Goal: Task Accomplishment & Management: Manage account settings

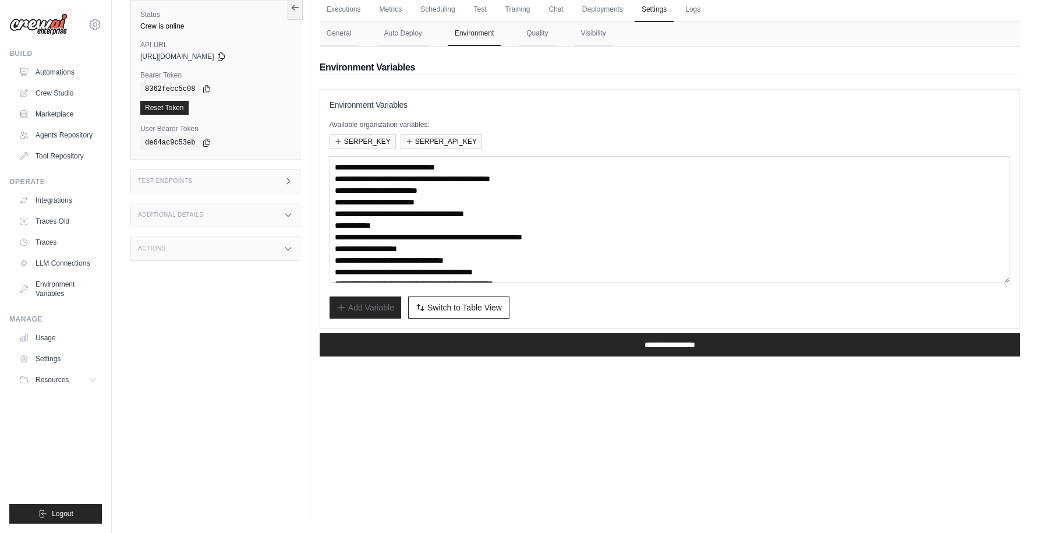
scroll to position [47, 0]
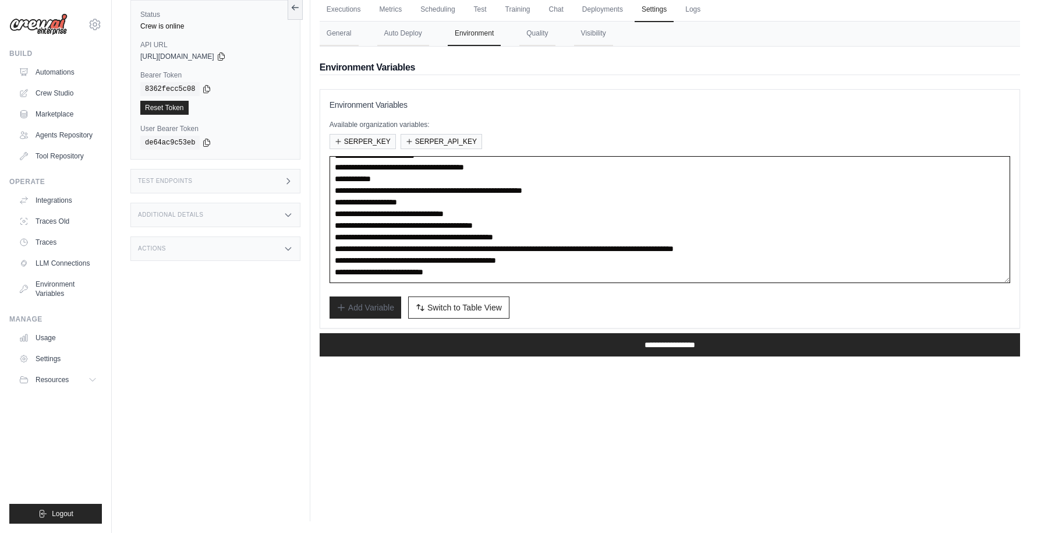
click at [486, 187] on textarea "**********" at bounding box center [670, 219] width 681 height 127
paste textarea
type textarea "**********"
click at [596, 412] on div "Executions Metrics Scheduling Test Training Chat Deployments Settings Logs 7 Ru…" at bounding box center [669, 254] width 719 height 533
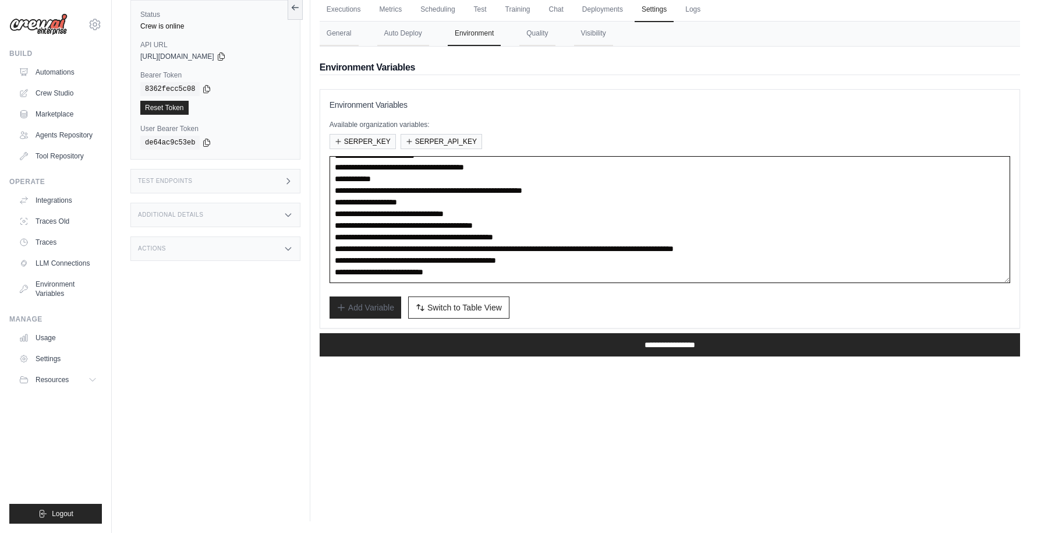
click at [483, 187] on textarea "**********" at bounding box center [670, 219] width 681 height 127
click at [517, 376] on div "Executions Metrics Scheduling Test Training Chat Deployments Settings Logs 7 Ru…" at bounding box center [669, 254] width 719 height 533
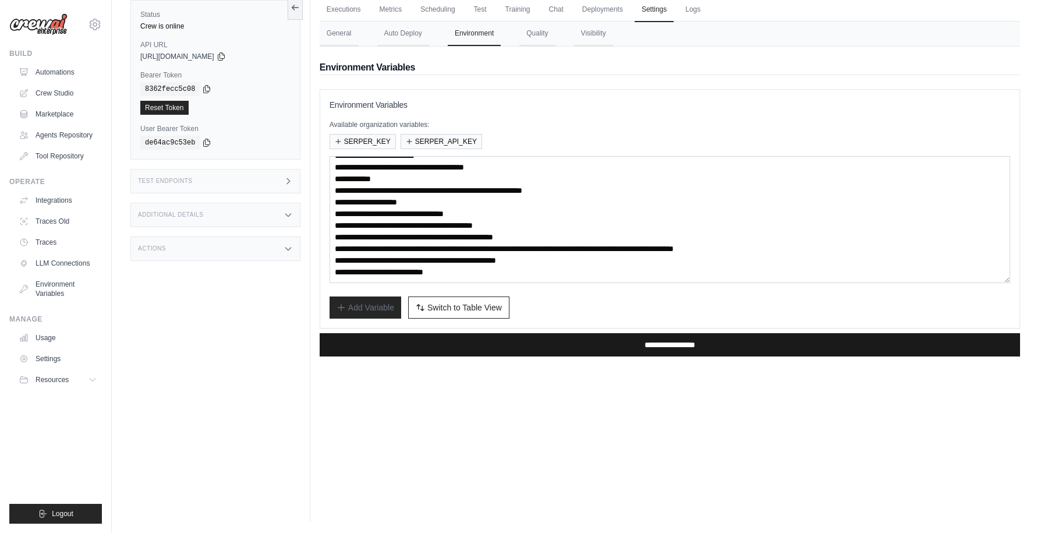
click at [667, 342] on input "**********" at bounding box center [670, 344] width 700 height 23
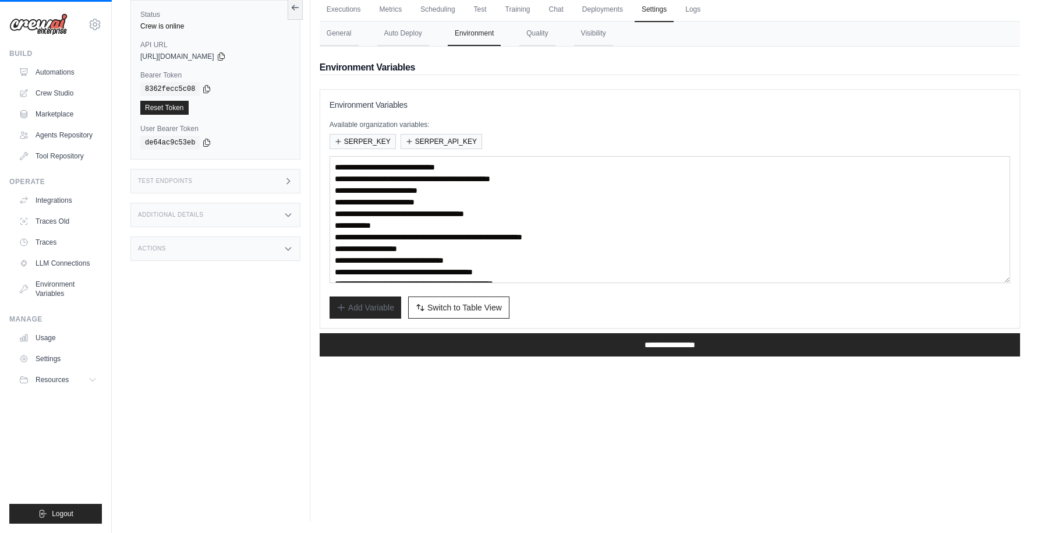
scroll to position [0, 0]
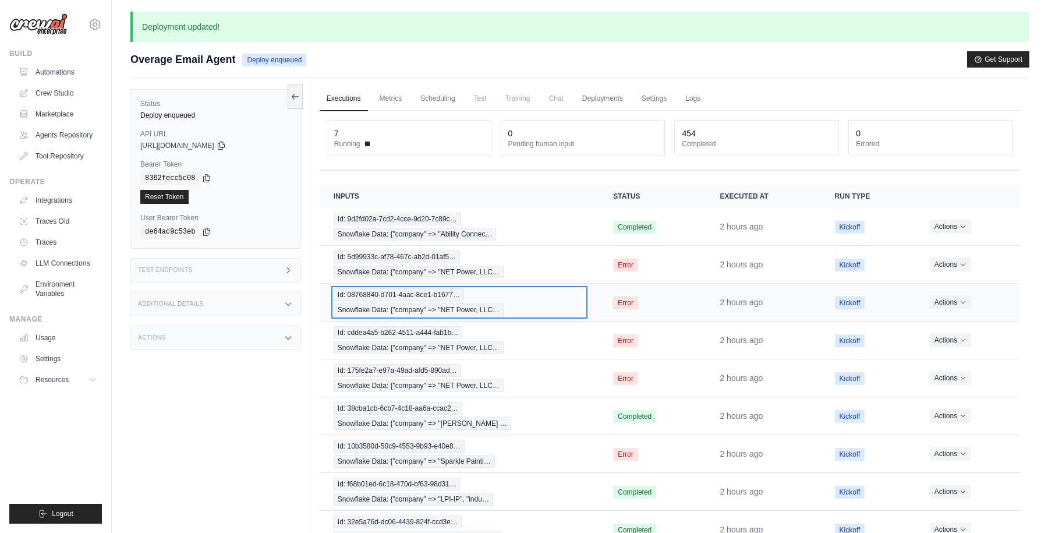
click at [552, 311] on div "Id: 08768840-d701-4aac-8ce1-b1677… Snowflake Data: {"company" => "NET Power, LL…" at bounding box center [459, 302] width 251 height 28
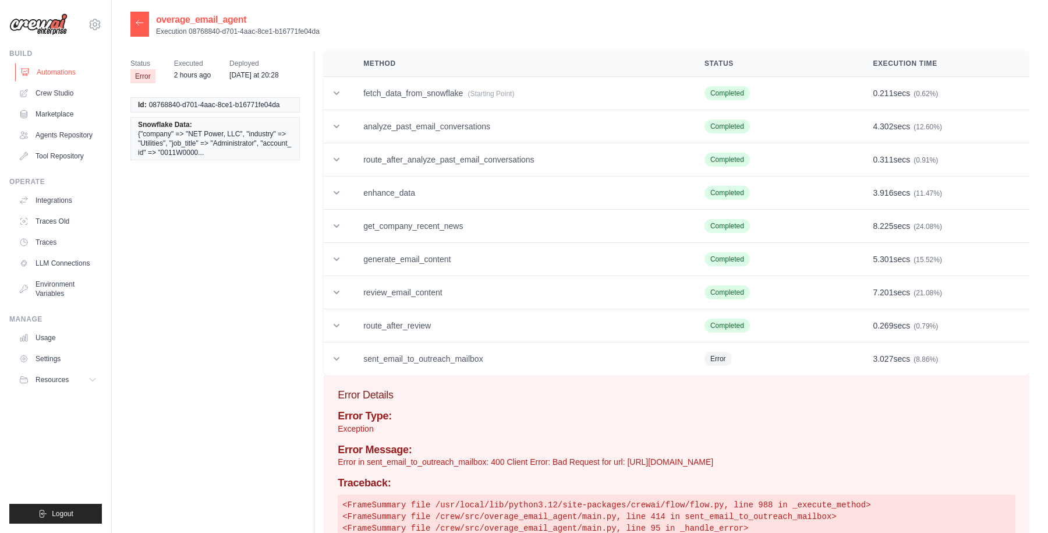
click at [55, 73] on link "Automations" at bounding box center [59, 72] width 88 height 19
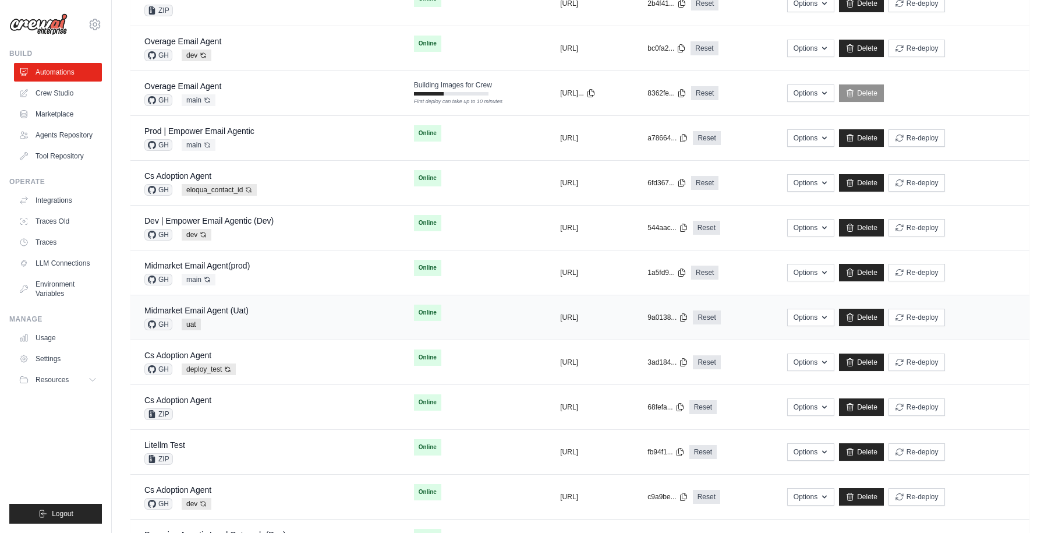
scroll to position [190, 0]
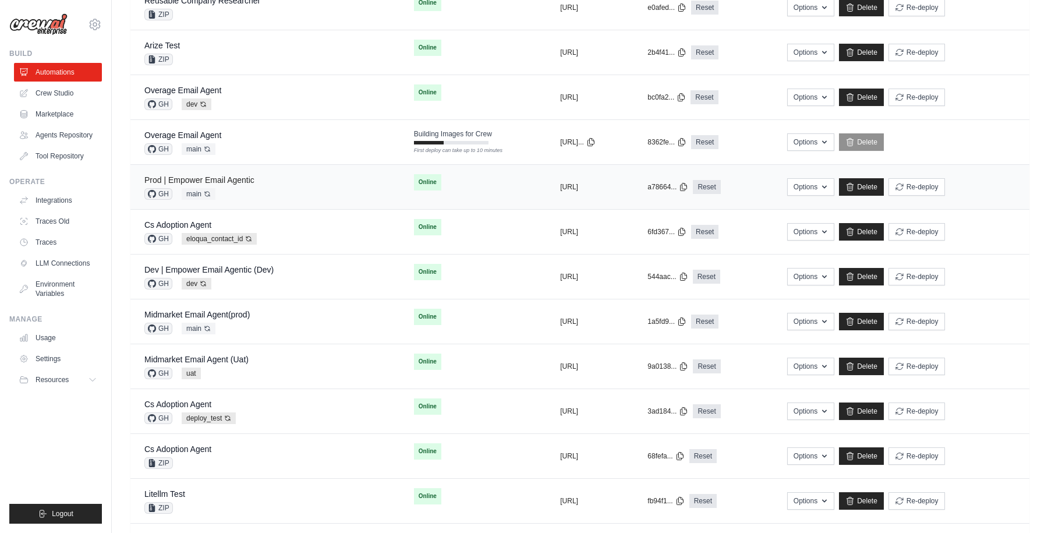
click at [231, 182] on link "Prod | Empower Email Agentic" at bounding box center [199, 179] width 110 height 9
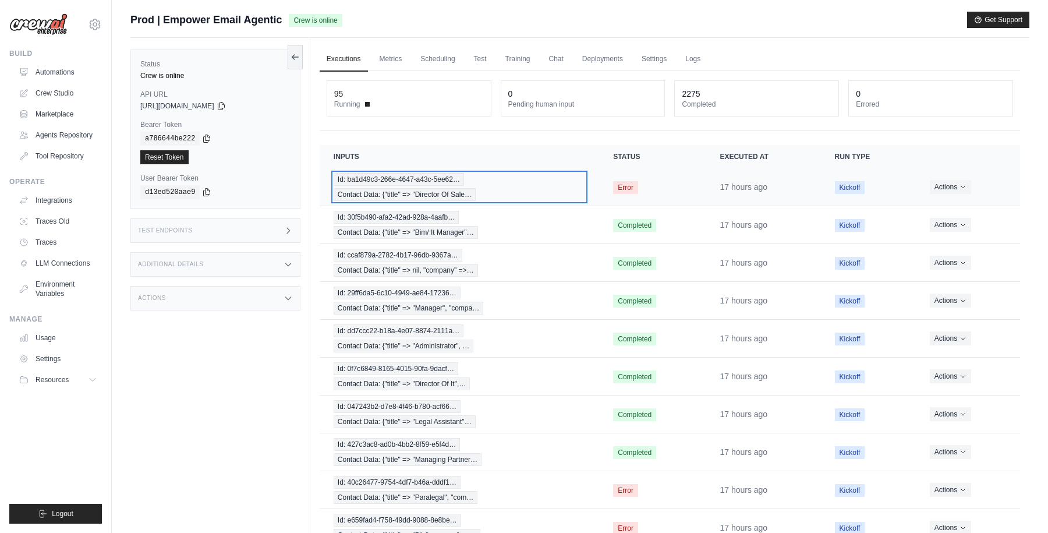
click at [540, 192] on div "Id: ba1d49c3-266e-4647-a43c-5ee62… Contact Data: {"title" => "Director Of Sale…" at bounding box center [459, 187] width 251 height 28
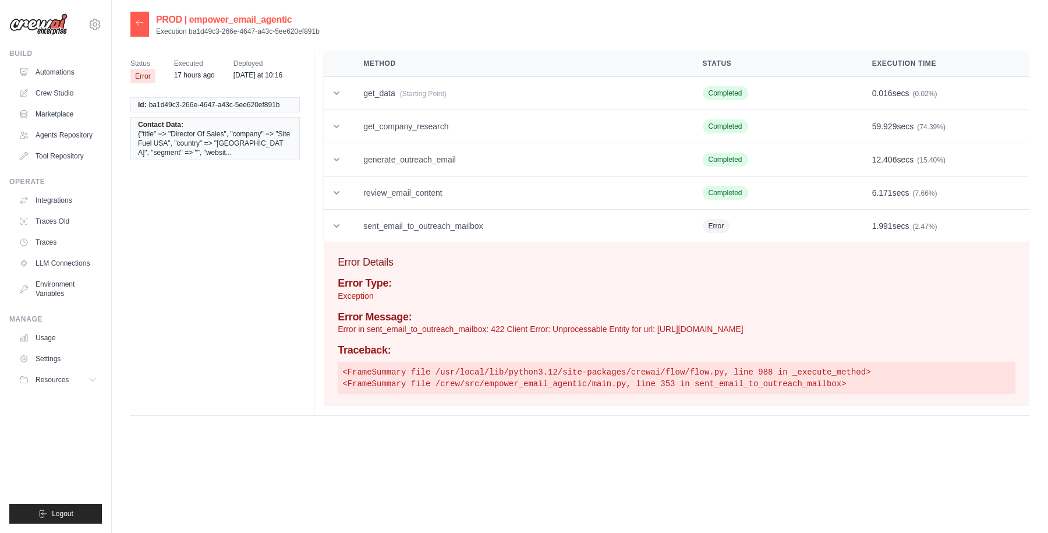
click at [142, 19] on icon at bounding box center [139, 22] width 9 height 9
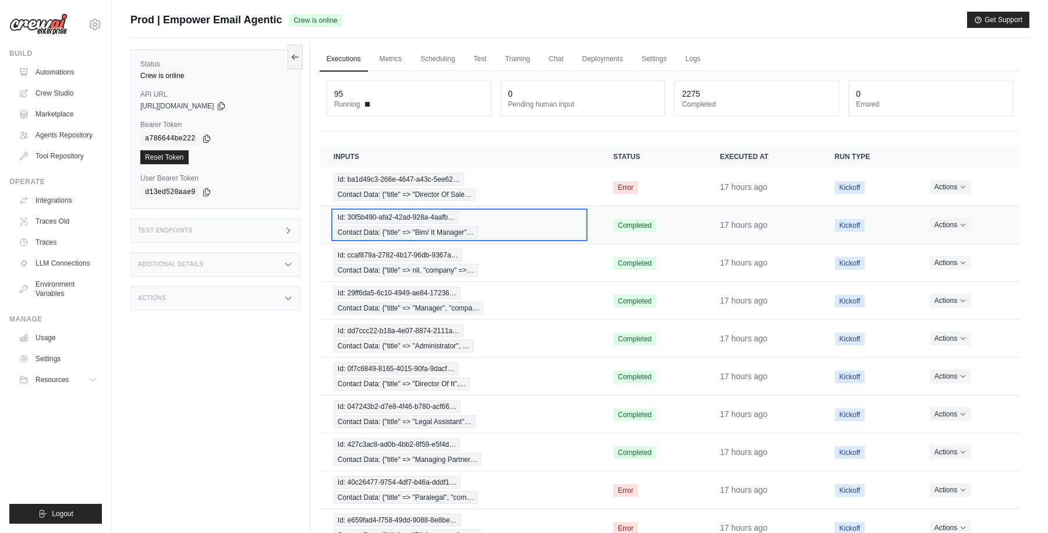
click at [536, 224] on div "Id: 30f5b490-afa2-42ad-928a-4aafb… Contact Data: {"title" => "Bim/ It Manager"…" at bounding box center [459, 225] width 251 height 28
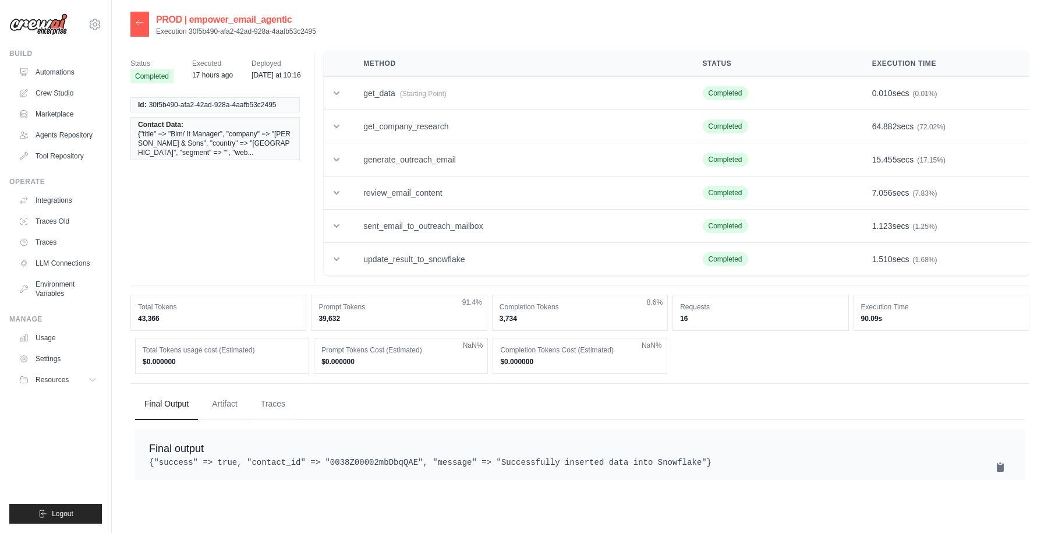
click at [142, 19] on icon at bounding box center [139, 22] width 9 height 9
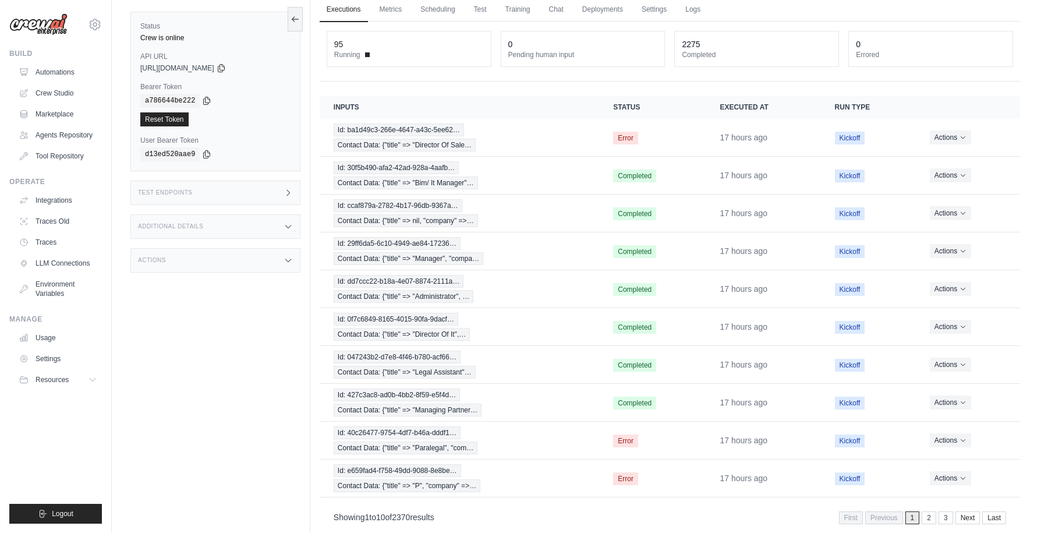
scroll to position [69, 0]
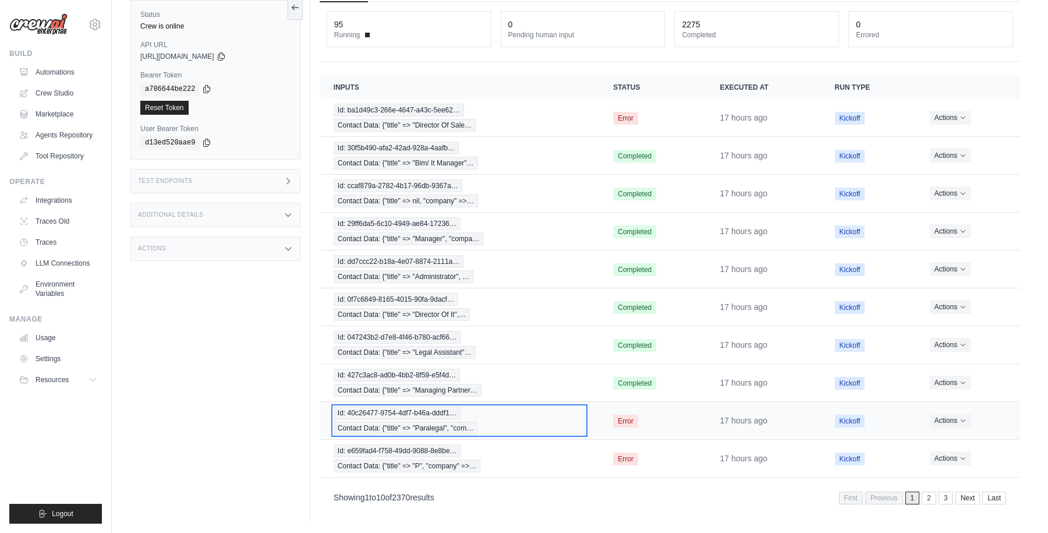
click at [512, 420] on div "Id: 40c26477-9754-4df7-b46a-dddf1… Contact Data: {"title" => "Paralegal", "com…" at bounding box center [459, 420] width 251 height 28
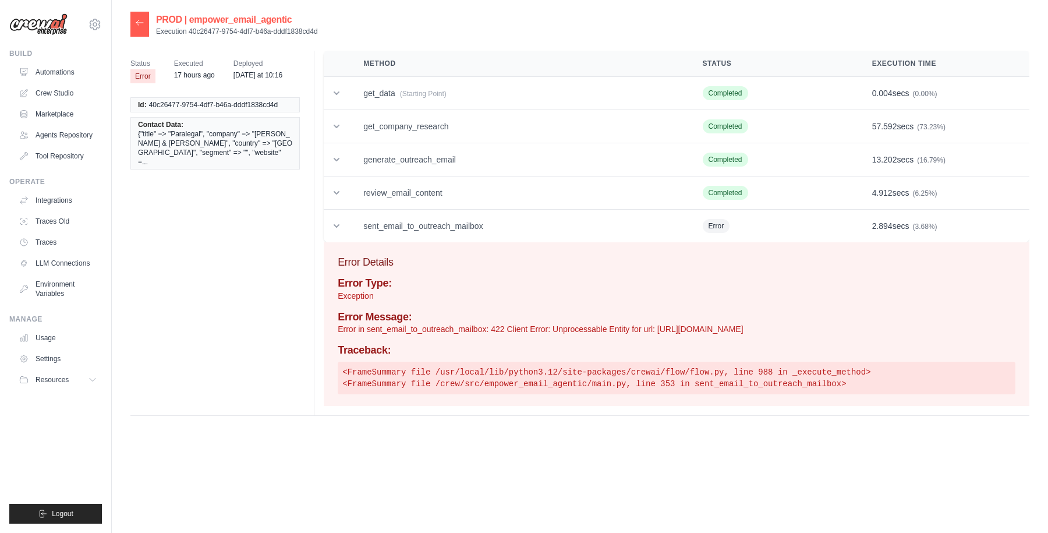
click at [137, 24] on icon at bounding box center [139, 22] width 9 height 9
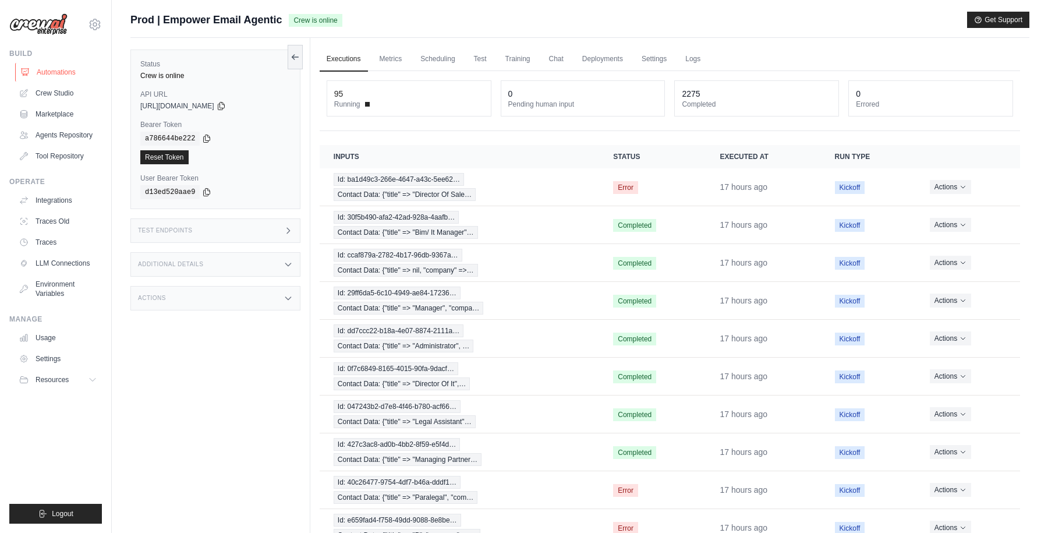
click at [70, 72] on link "Automations" at bounding box center [59, 72] width 88 height 19
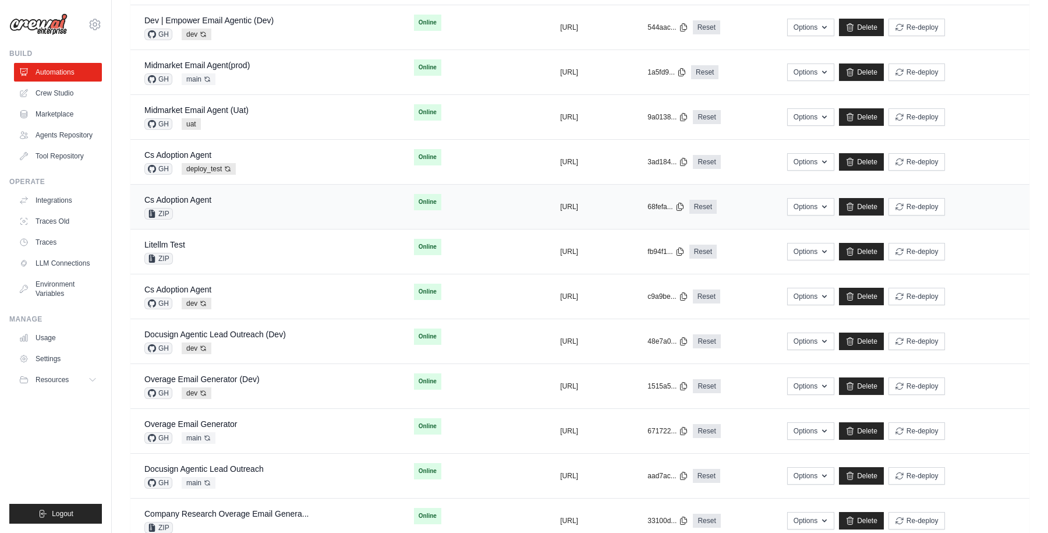
scroll to position [465, 0]
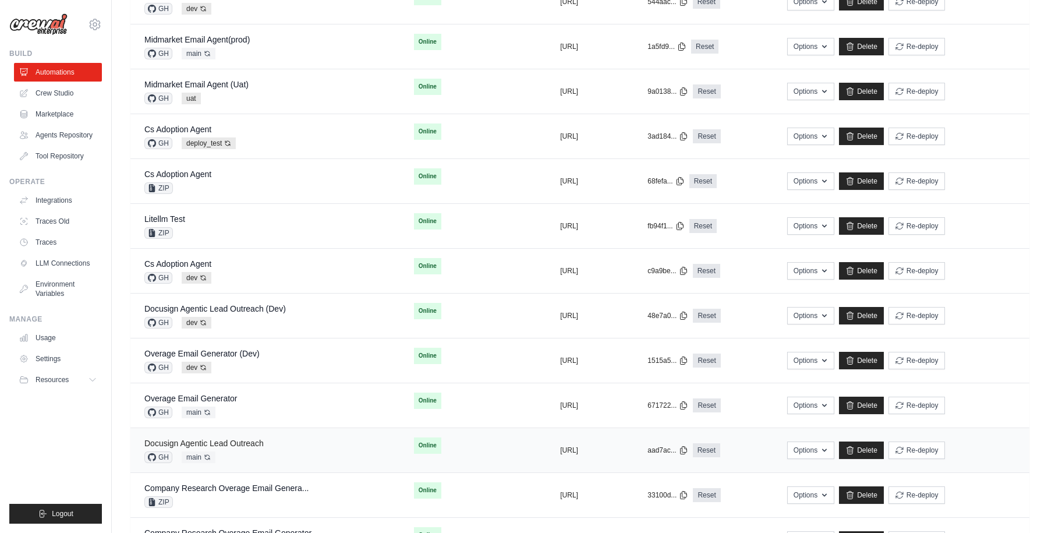
click at [243, 445] on link "Docusign Agentic Lead Outreach" at bounding box center [203, 442] width 119 height 9
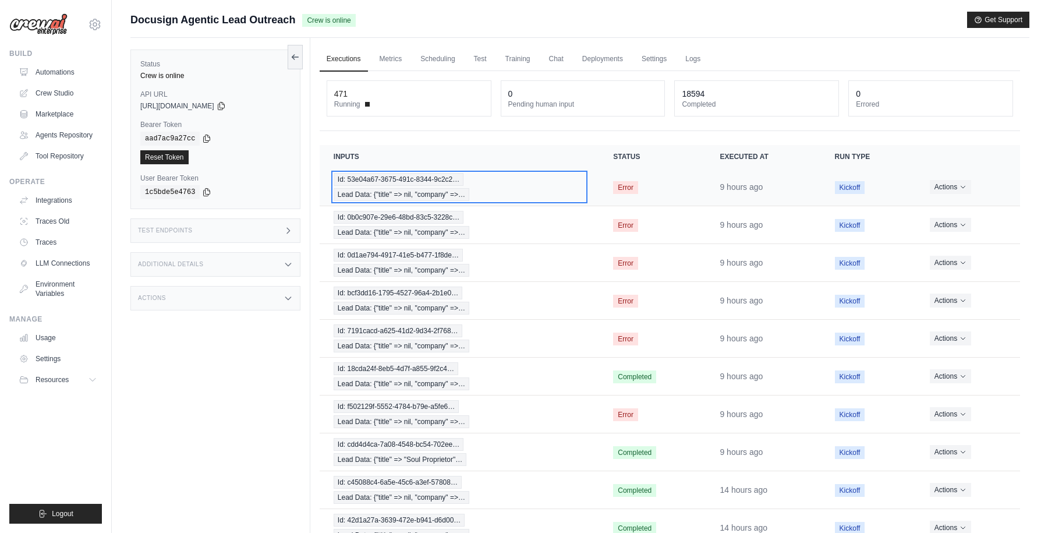
click at [557, 184] on div "Id: 53e04a67-3675-491c-8344-9c2c2… Lead Data: {"title" => nil, "company" =>…" at bounding box center [459, 187] width 251 height 28
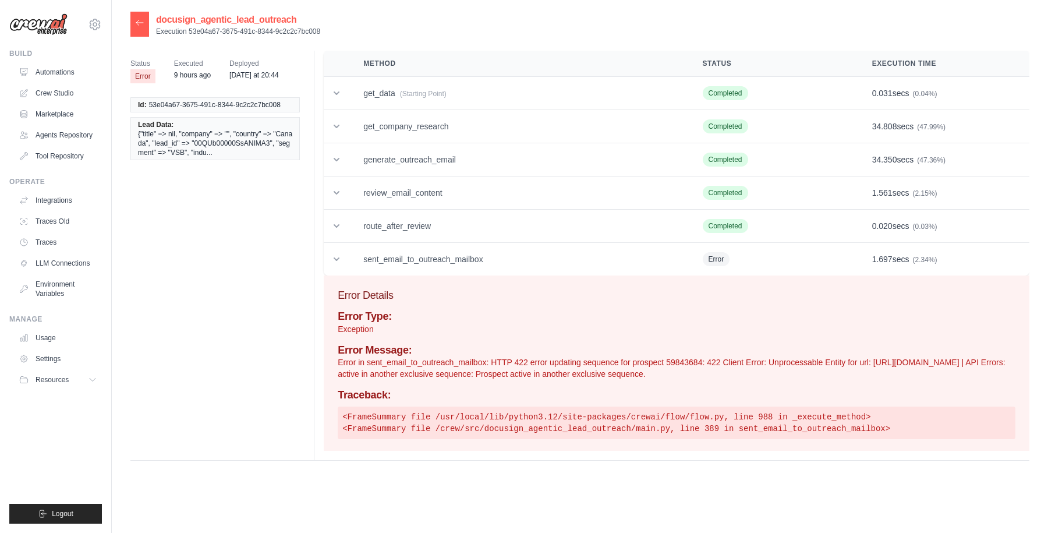
click at [136, 24] on icon at bounding box center [139, 22] width 9 height 9
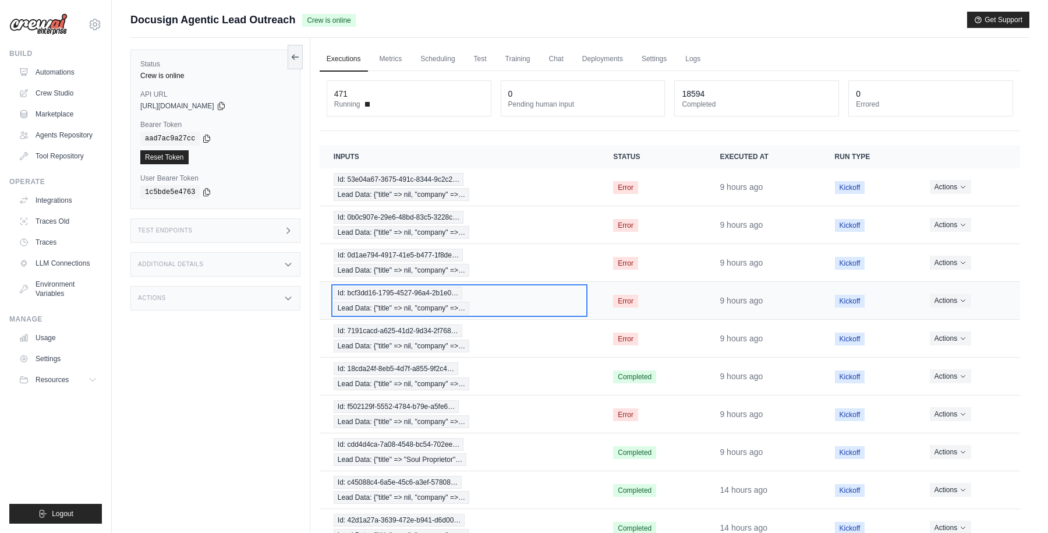
click at [557, 292] on div "Id: bcf3dd16-1795-4527-96a4-2b1e0… Lead Data: {"title" => nil, "company" =>…" at bounding box center [459, 300] width 251 height 28
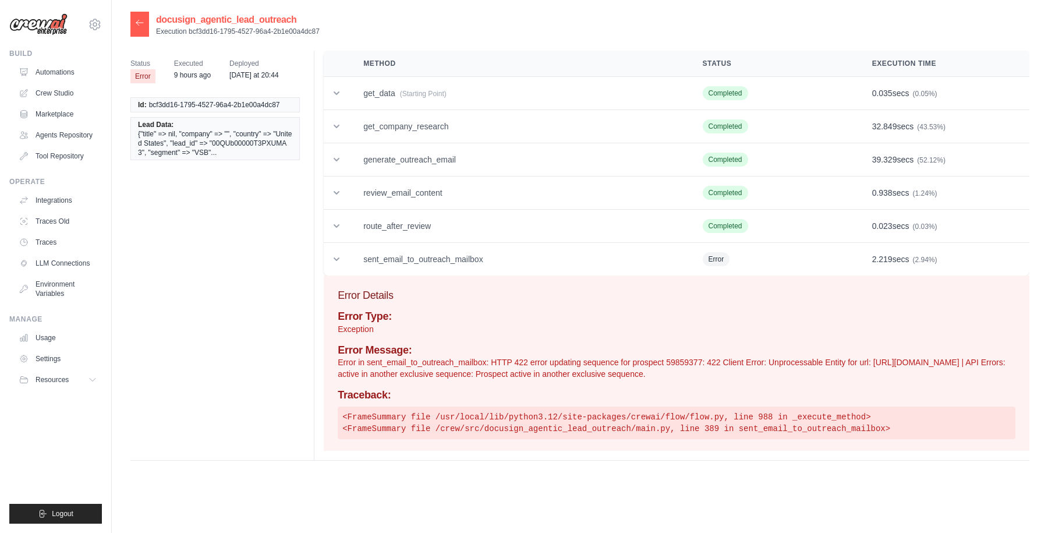
click at [142, 24] on icon at bounding box center [139, 22] width 9 height 9
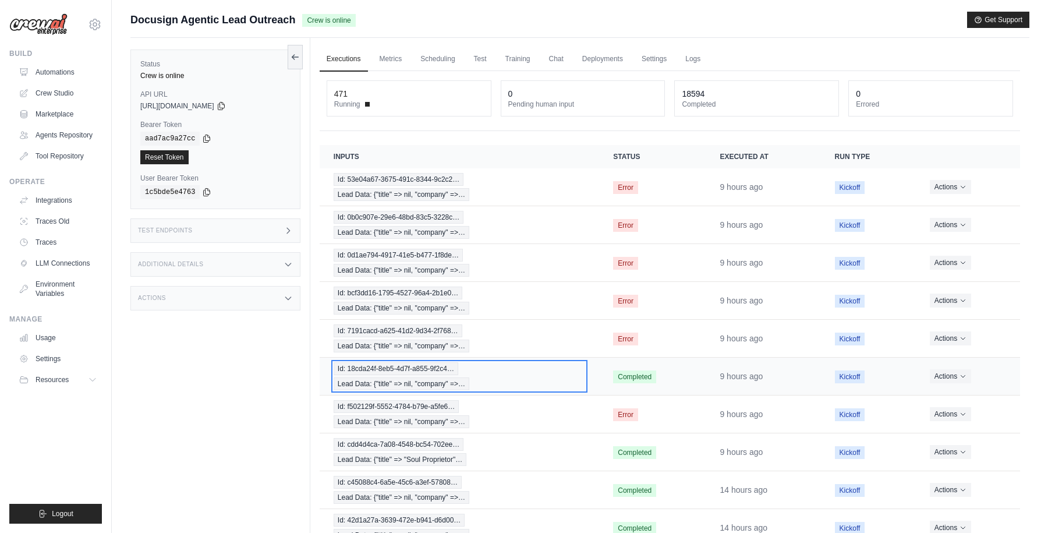
click at [555, 372] on div "Id: 18cda24f-8eb5-4d7f-a855-9f2c4… Lead Data: {"title" => nil, "company" =>…" at bounding box center [459, 376] width 251 height 28
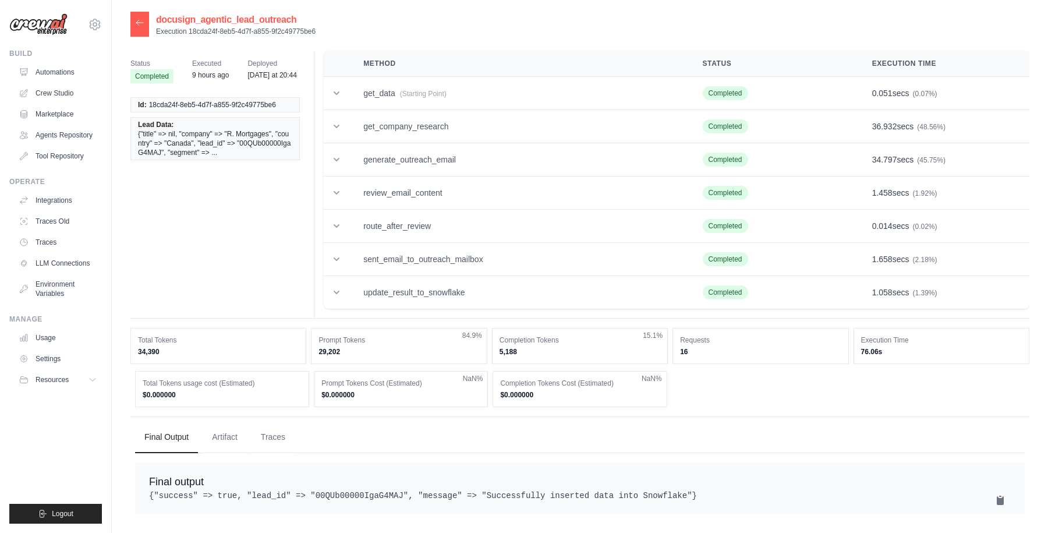
click at [139, 24] on icon at bounding box center [139, 22] width 7 height 5
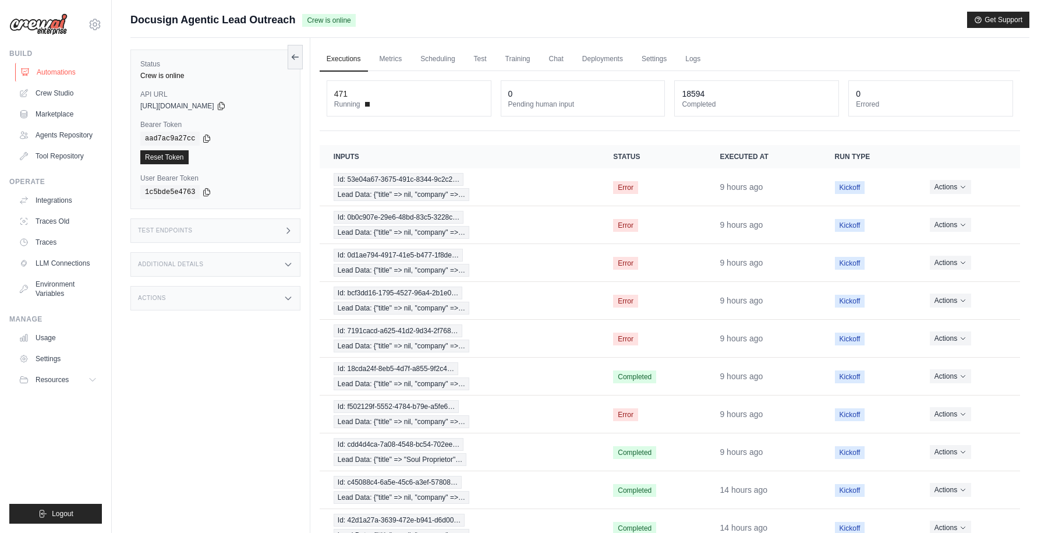
click at [56, 75] on link "Automations" at bounding box center [59, 72] width 88 height 19
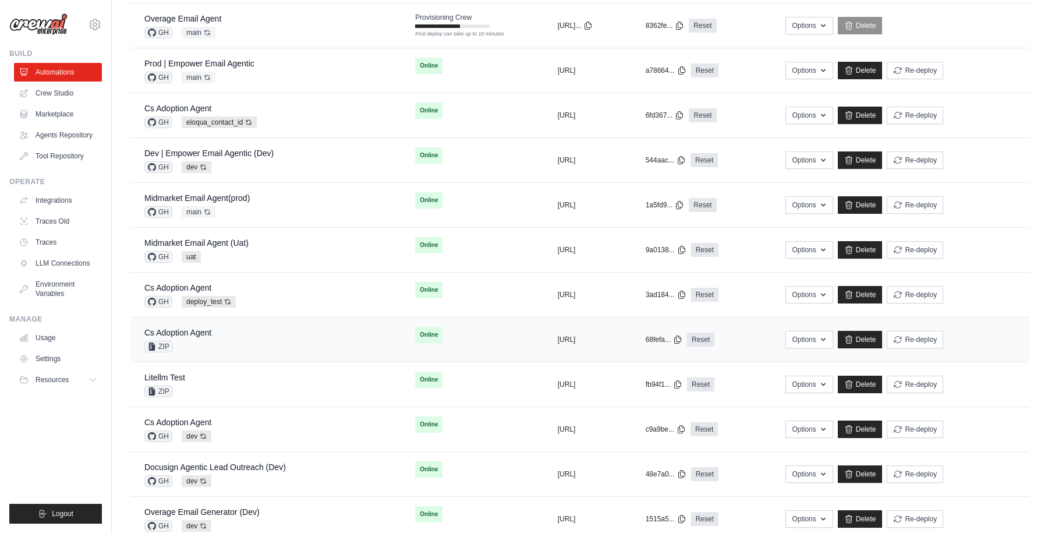
scroll to position [320, 0]
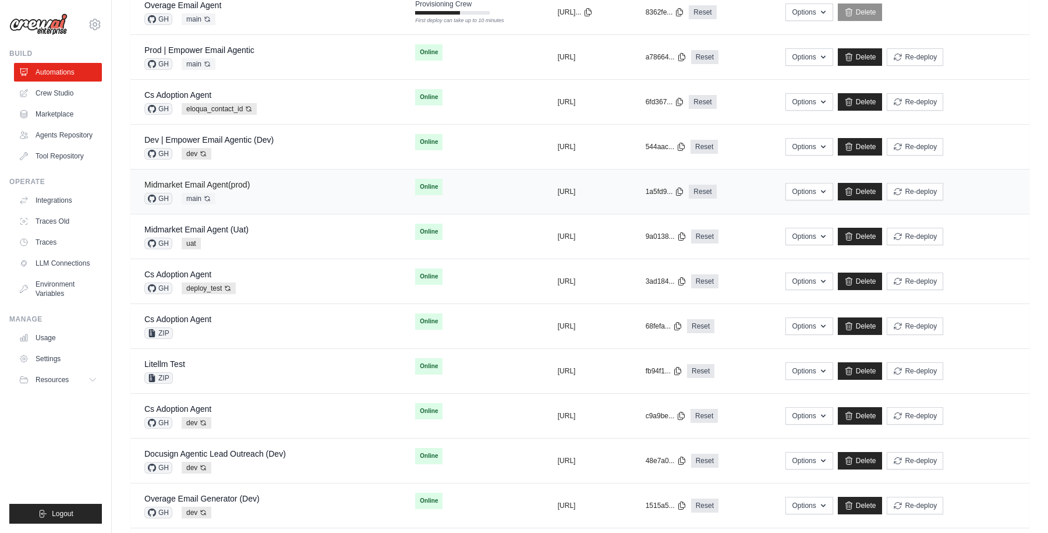
click at [229, 183] on link "Midmarket Email Agent(prod)" at bounding box center [196, 184] width 105 height 9
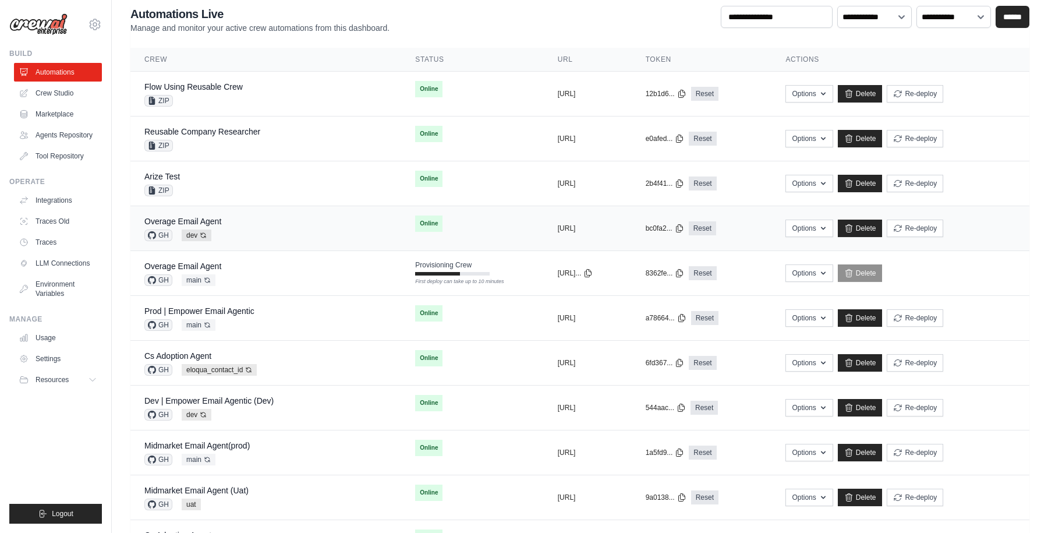
scroll to position [23, 0]
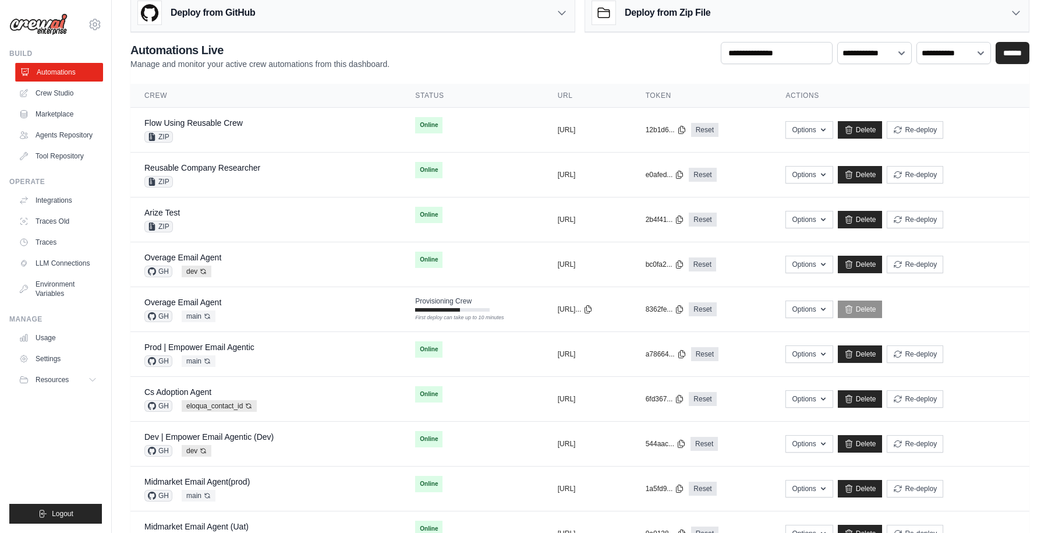
click at [72, 66] on link "Automations" at bounding box center [59, 72] width 88 height 19
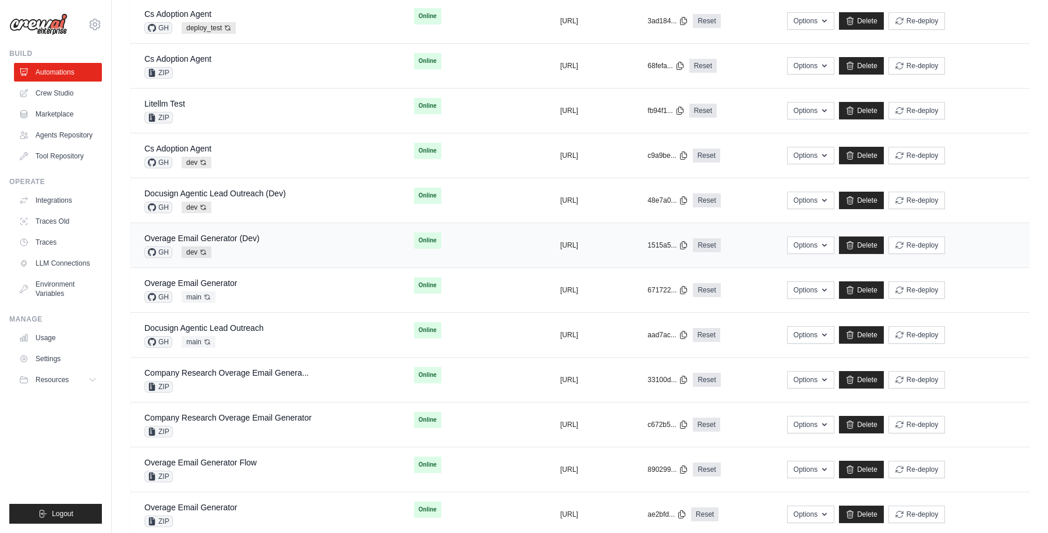
scroll to position [595, 0]
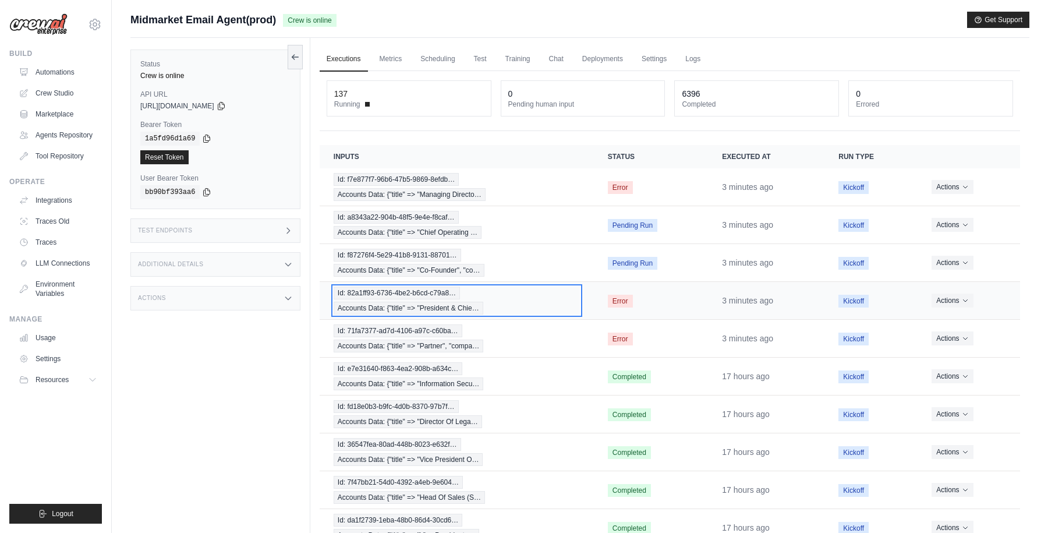
click at [517, 295] on div "Id: 82a1ff93-6736-4be2-b6cd-c79a8… Accounts Data: {"title" => "President & Chie…" at bounding box center [457, 300] width 246 height 28
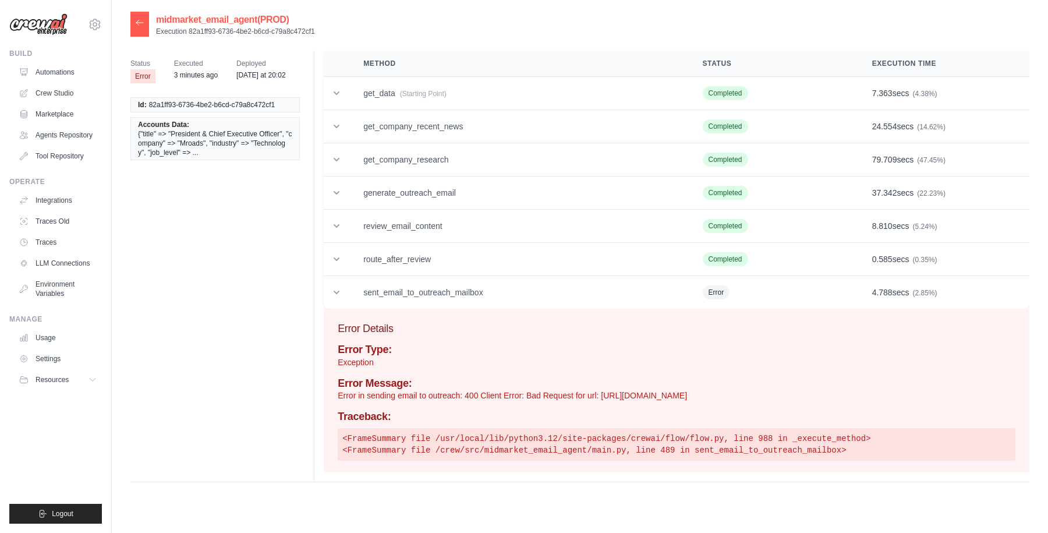
click at [140, 23] on icon at bounding box center [139, 22] width 7 height 5
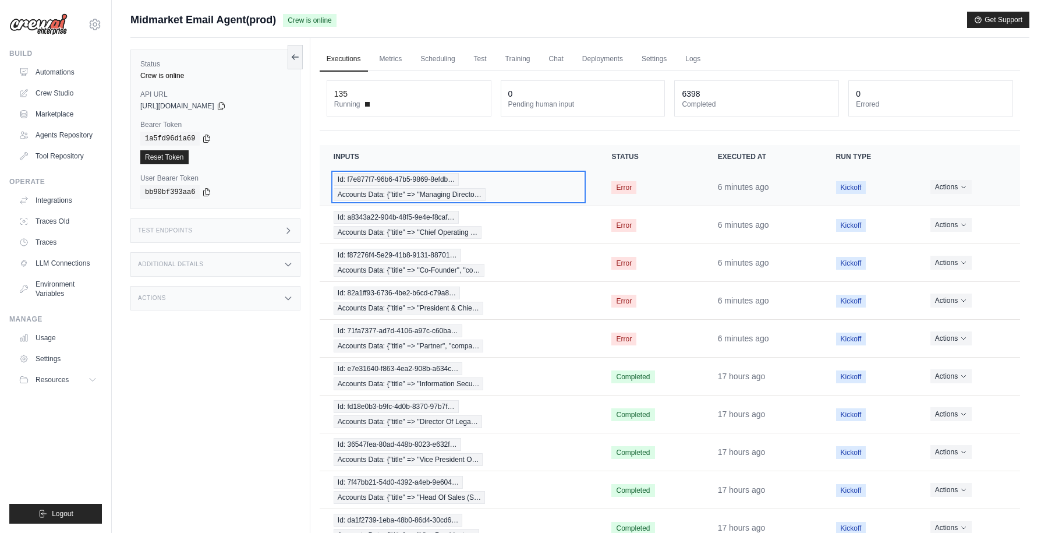
click at [537, 190] on div "Id: f7e877f7-96b6-47b5-9869-8efdb… Accounts Data: {"title" => "Managing Directo…" at bounding box center [459, 187] width 250 height 28
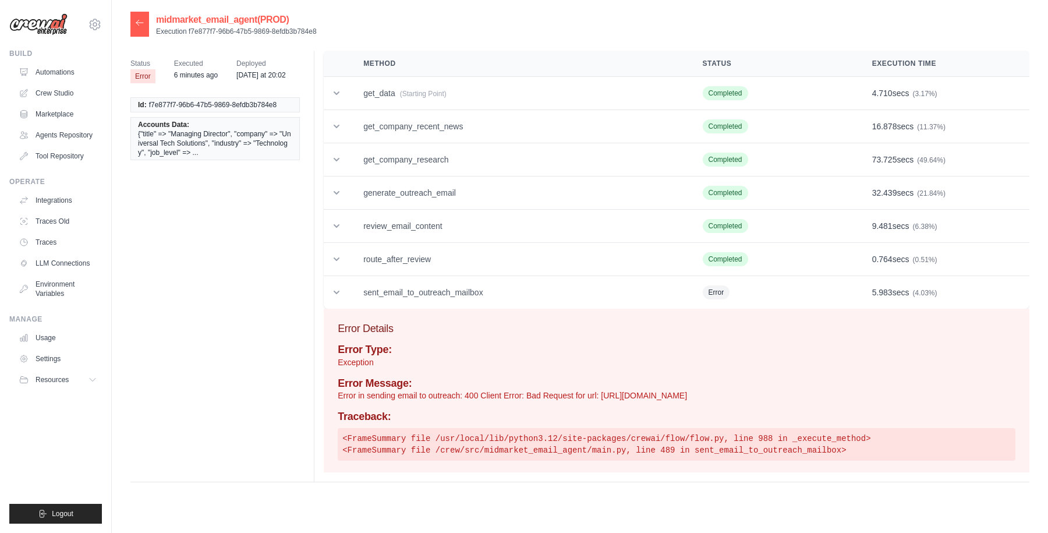
click at [141, 24] on icon at bounding box center [139, 22] width 9 height 9
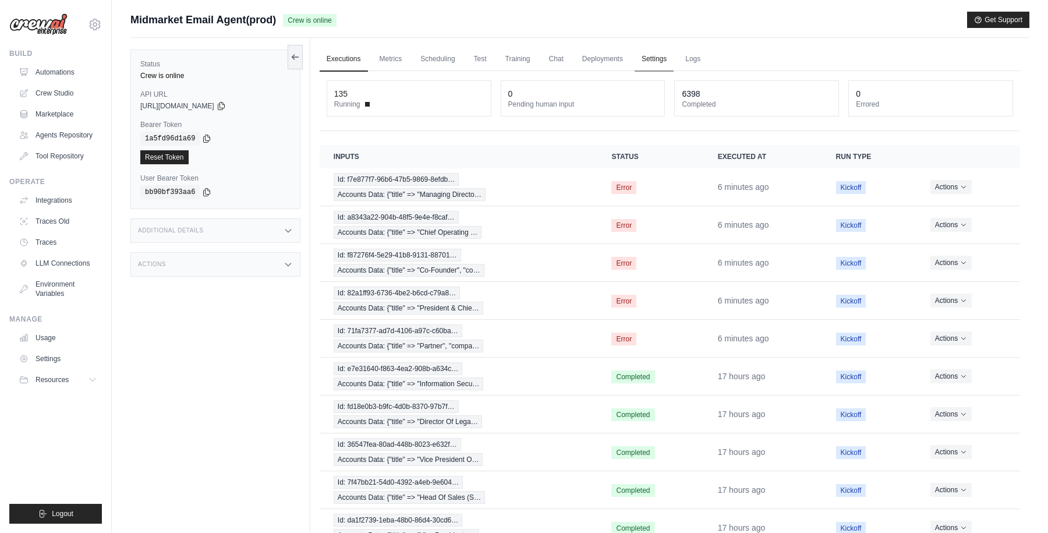
click at [650, 58] on link "Settings" at bounding box center [654, 59] width 39 height 24
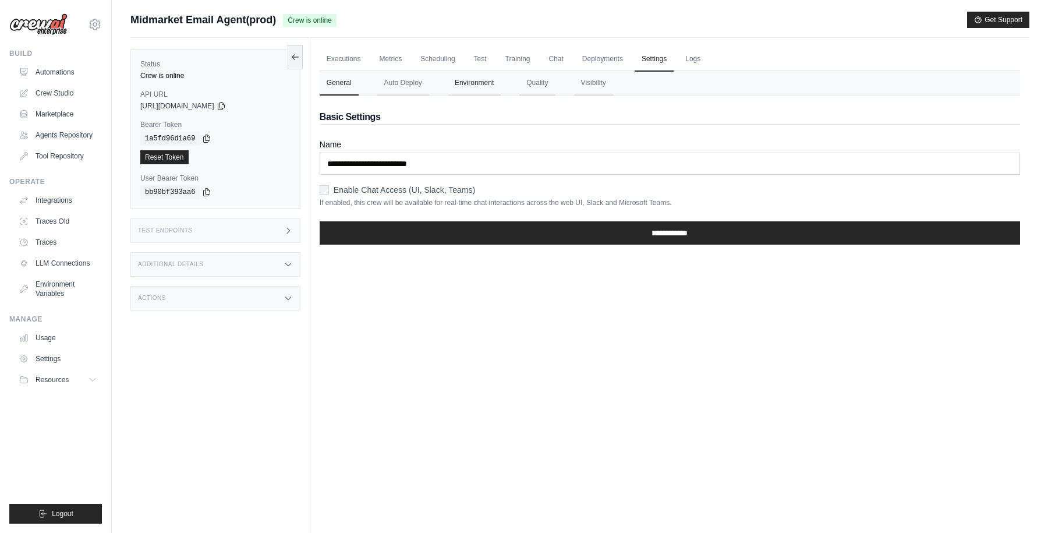
click at [476, 84] on button "Environment" at bounding box center [474, 83] width 53 height 24
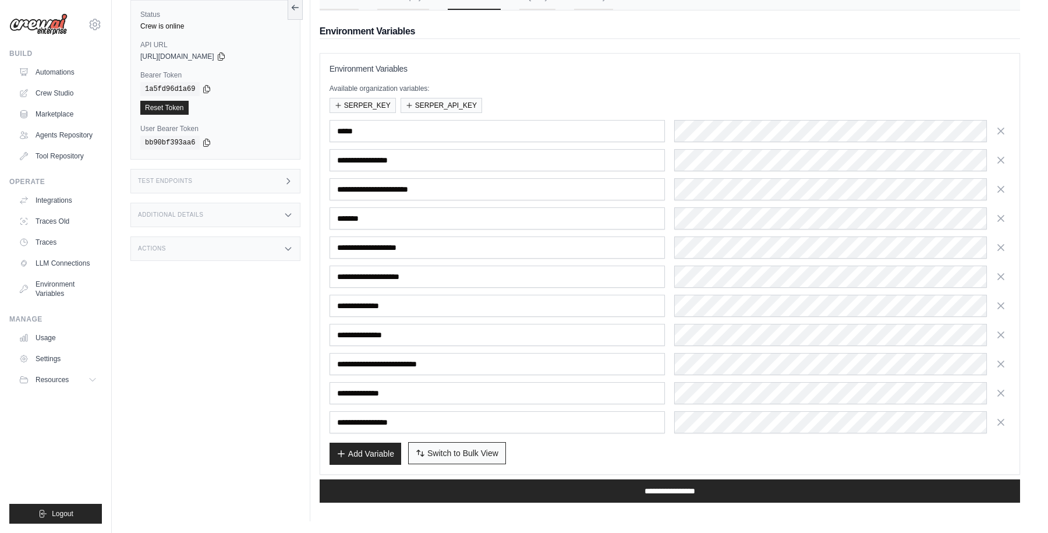
click at [466, 449] on span "Switch to Bulk View" at bounding box center [462, 453] width 71 height 12
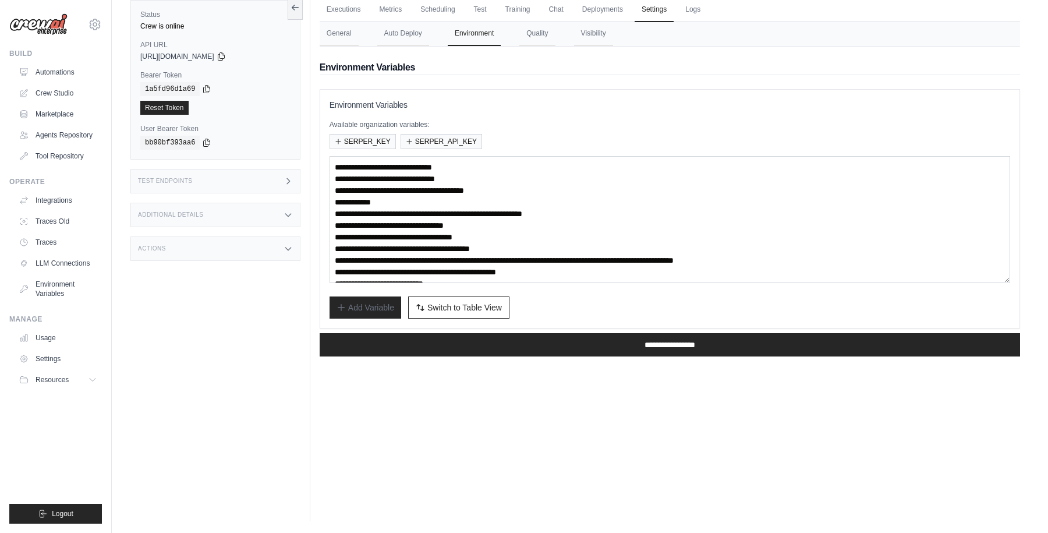
scroll to position [12, 0]
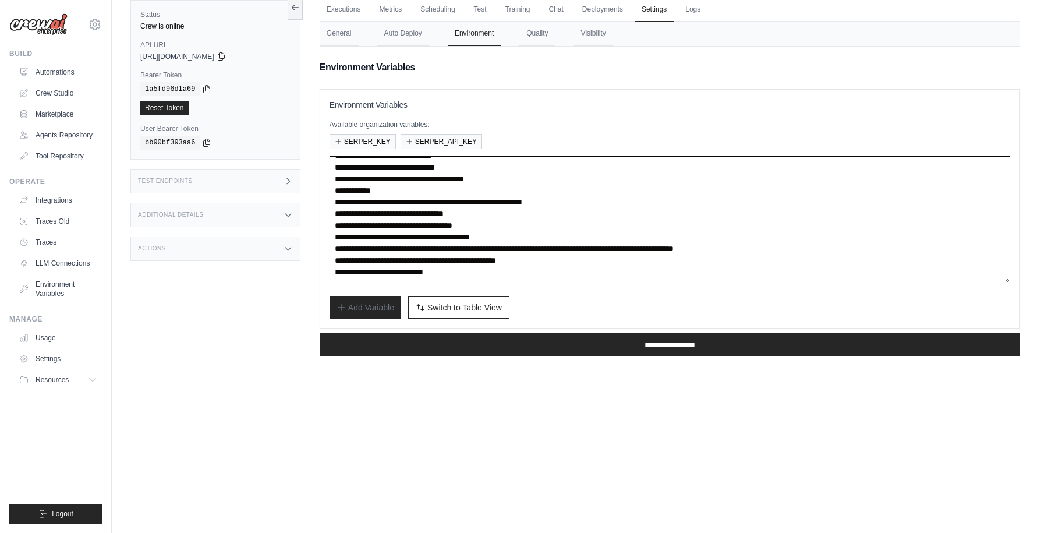
drag, startPoint x: 439, startPoint y: 201, endPoint x: 650, endPoint y: 200, distance: 210.7
click at [650, 200] on textarea "**********" at bounding box center [670, 219] width 681 height 127
paste textarea
type textarea "**********"
click at [552, 298] on div "Add Variable Switch to Bulk View Switch to Table View" at bounding box center [670, 307] width 681 height 22
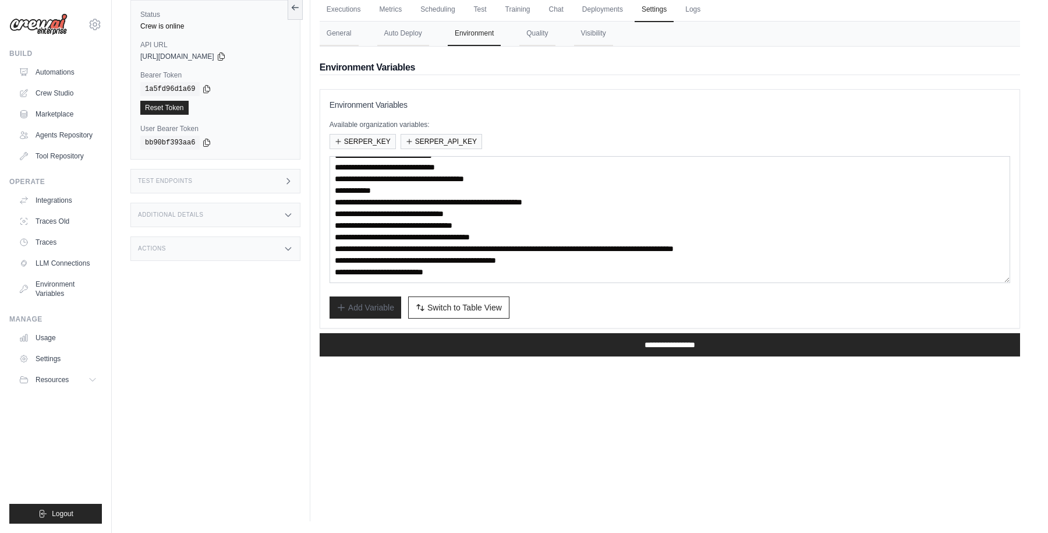
scroll to position [0, 0]
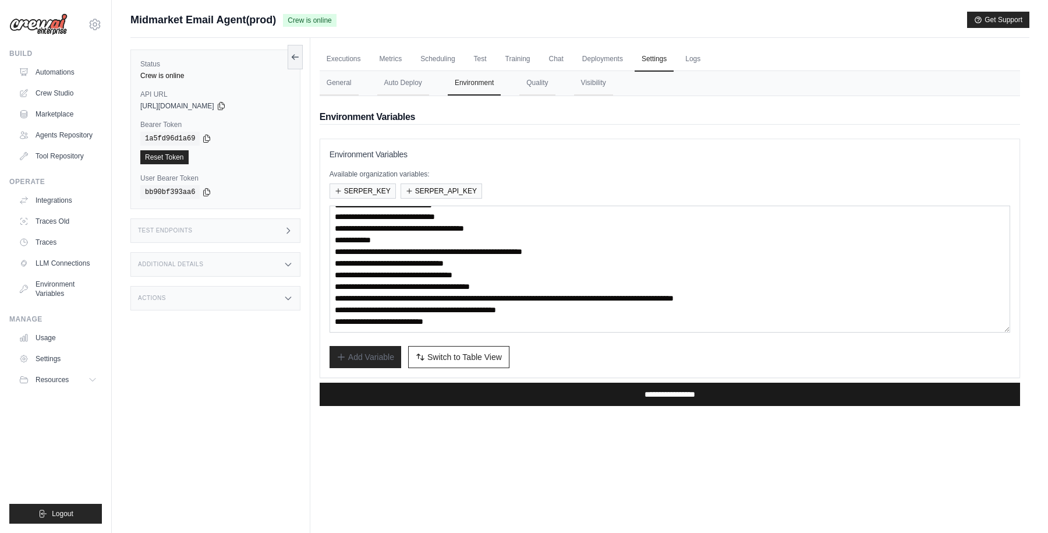
click at [597, 396] on input "**********" at bounding box center [670, 393] width 700 height 23
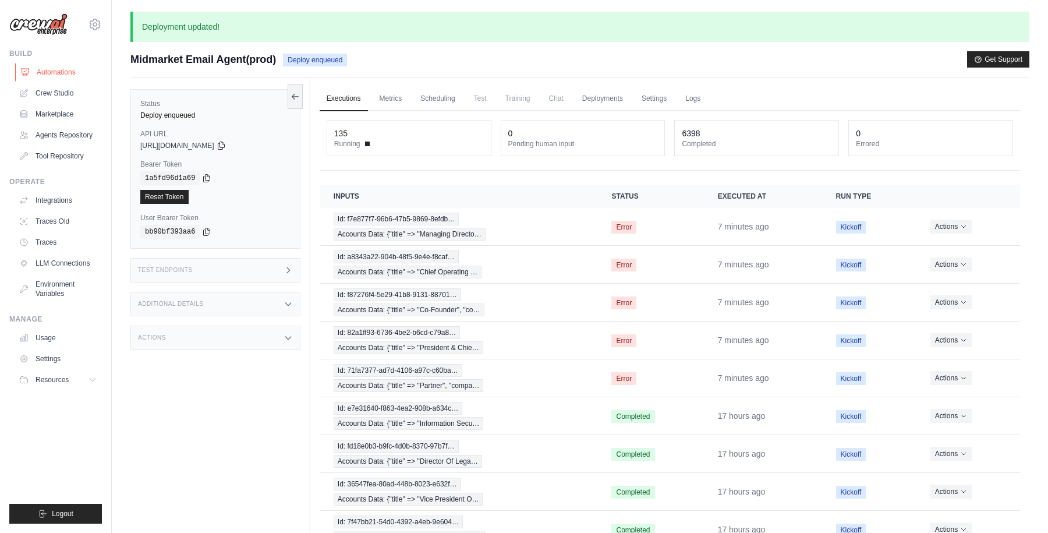
click at [61, 68] on link "Automations" at bounding box center [59, 72] width 88 height 19
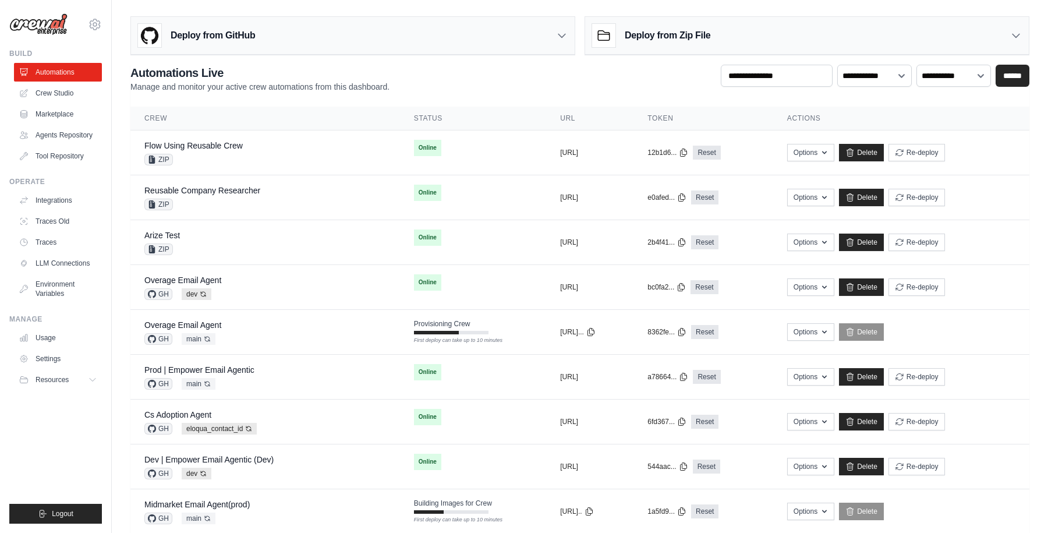
click at [454, 67] on div "**********" at bounding box center [579, 79] width 899 height 28
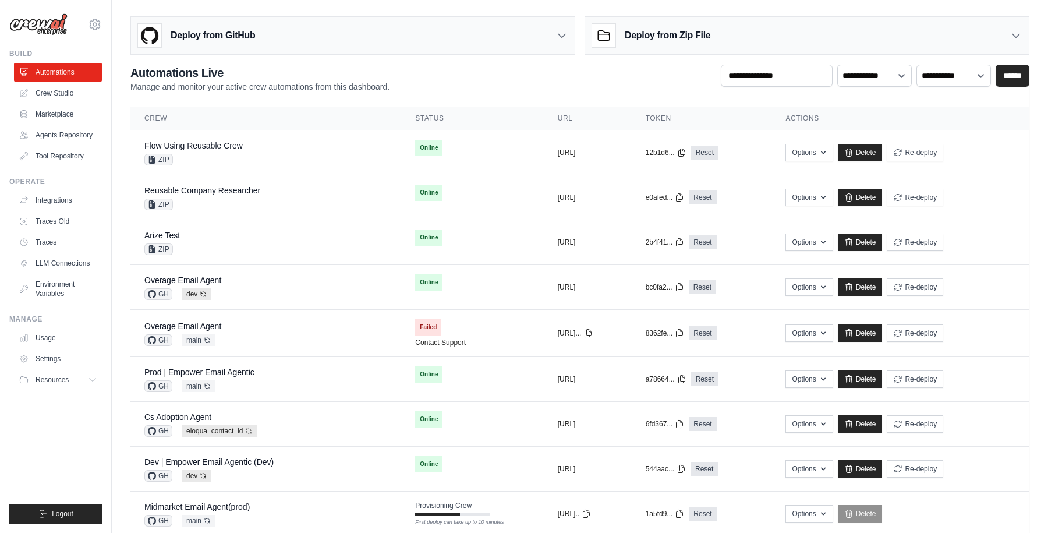
click at [423, 70] on div "**********" at bounding box center [579, 79] width 899 height 28
click at [75, 73] on link "Automations" at bounding box center [59, 72] width 88 height 19
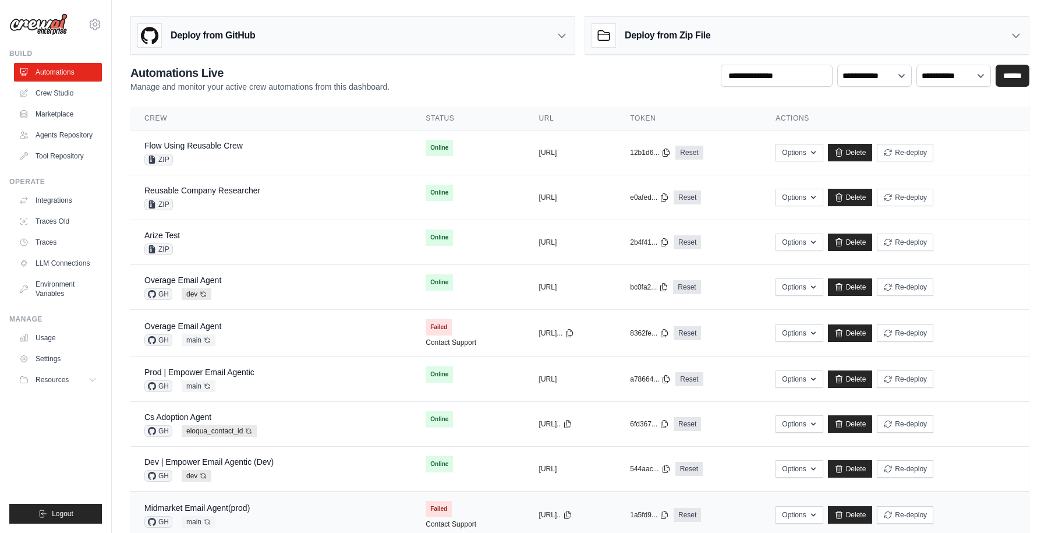
click at [368, 511] on td "Midmarket Email Agent(prod) GH main Auto-deploy enabled" at bounding box center [270, 514] width 281 height 47
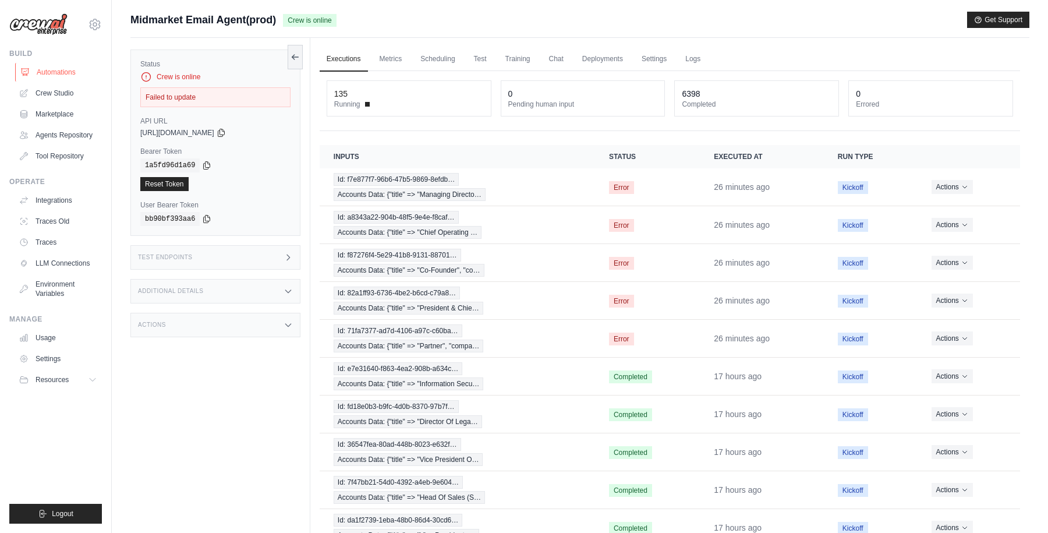
click at [70, 72] on link "Automations" at bounding box center [59, 72] width 88 height 19
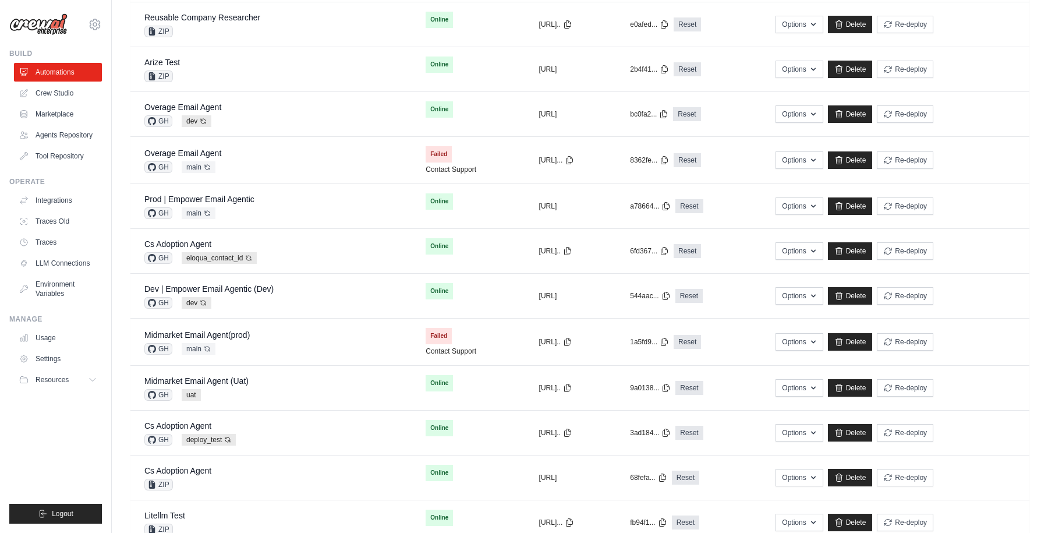
scroll to position [381, 0]
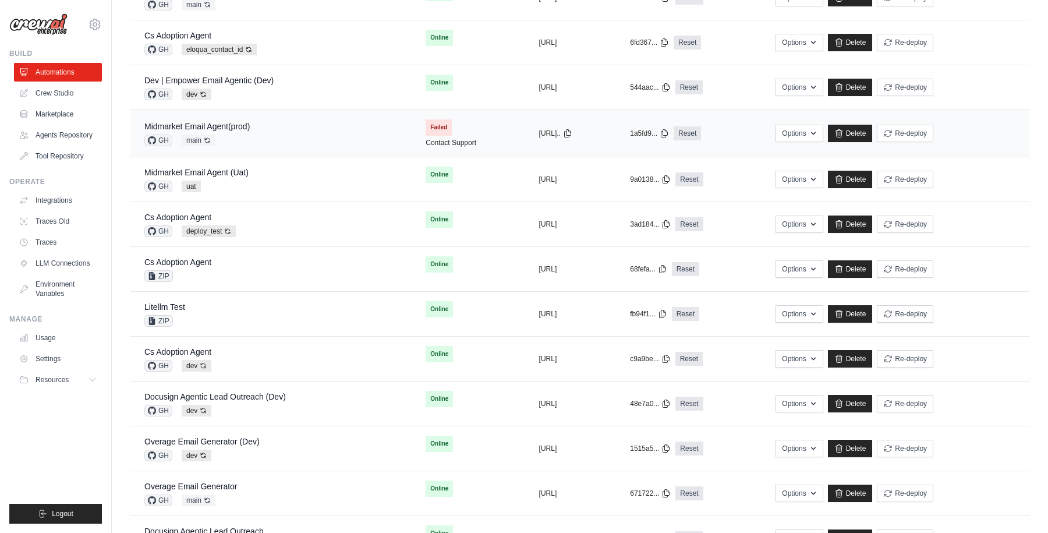
click at [249, 134] on div "GH main Auto-deploy enabled" at bounding box center [196, 140] width 105 height 12
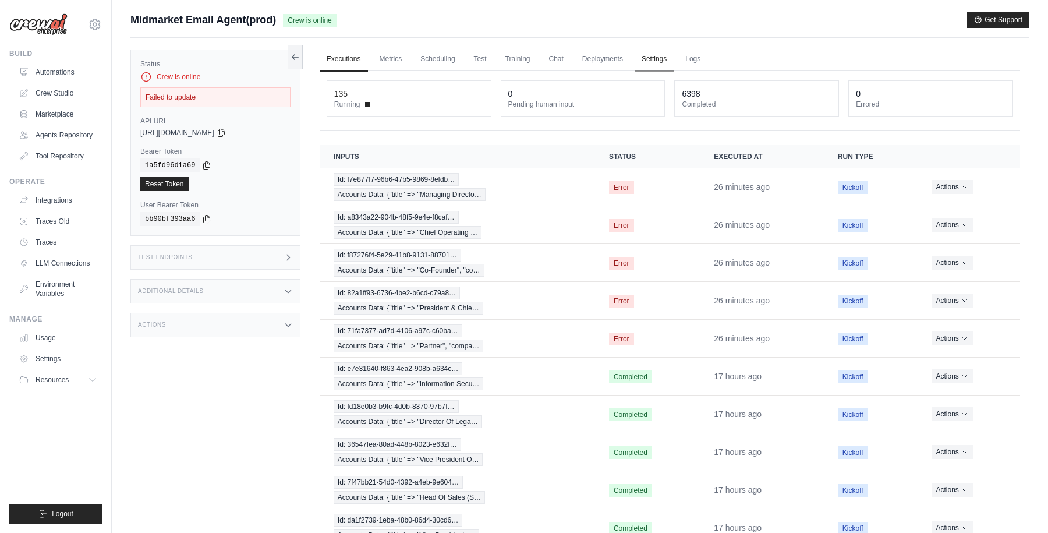
click at [653, 56] on link "Settings" at bounding box center [654, 59] width 39 height 24
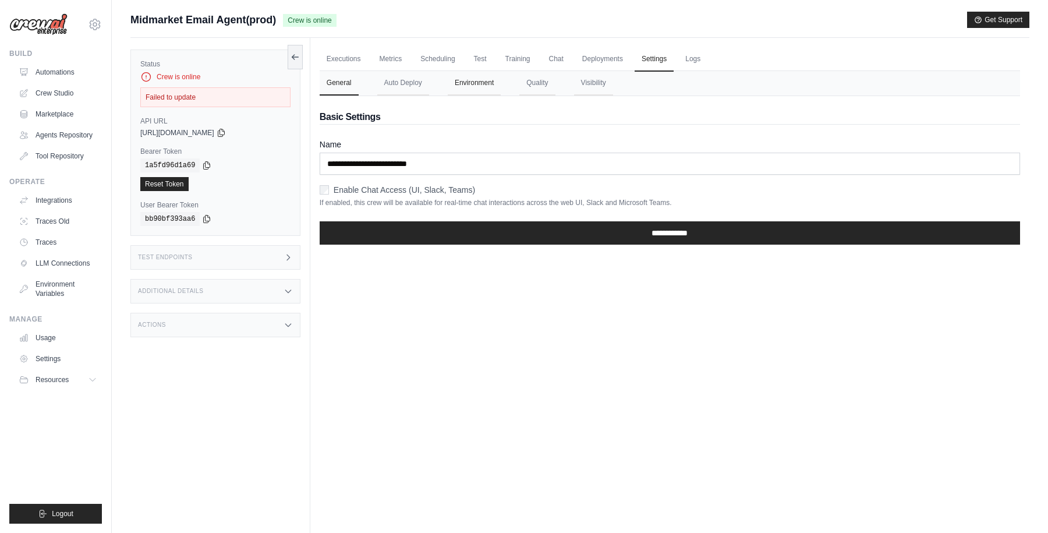
click at [477, 75] on button "Environment" at bounding box center [474, 83] width 53 height 24
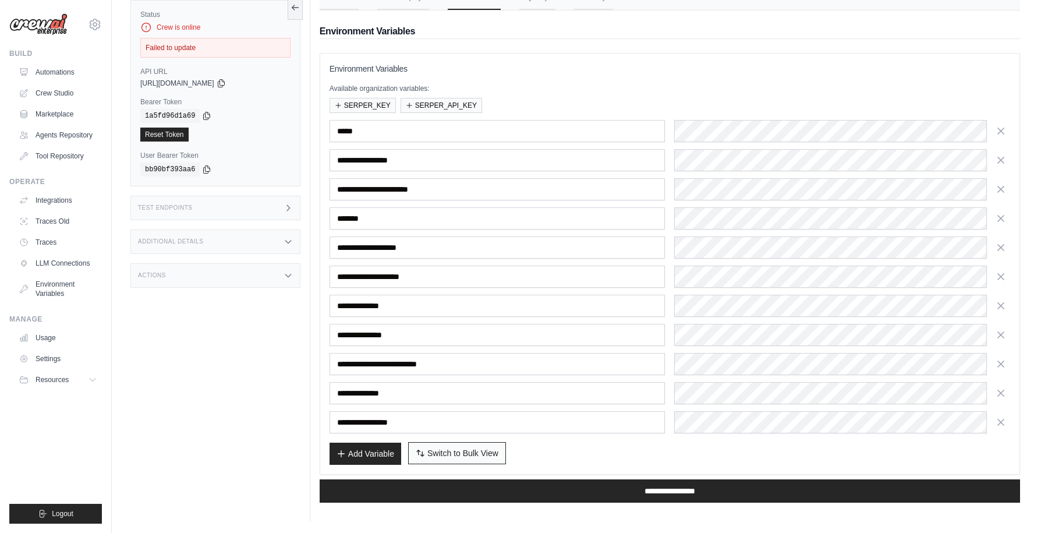
click at [454, 452] on span "Switch to Bulk View" at bounding box center [462, 453] width 71 height 12
type textarea "**********"
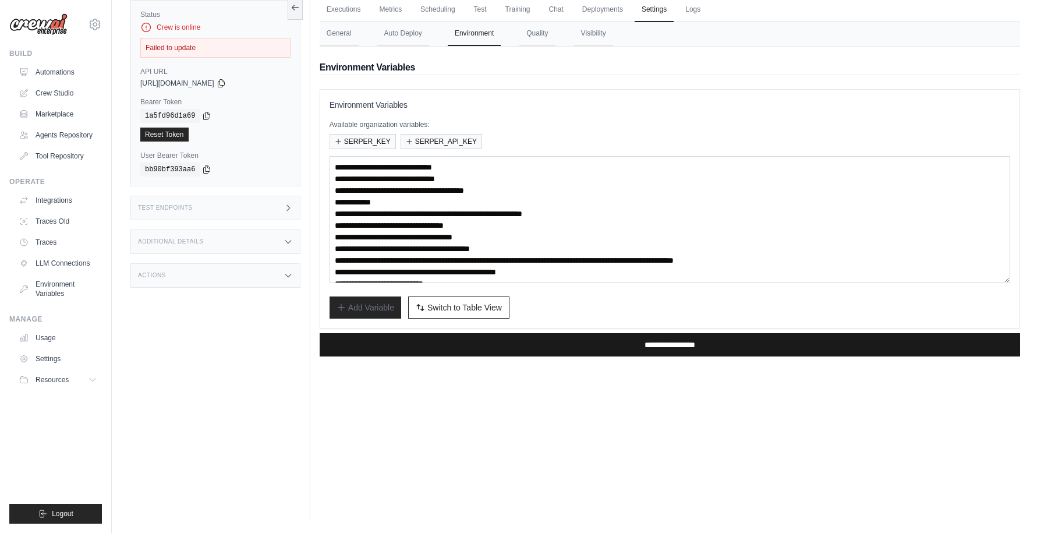
click at [623, 343] on input "**********" at bounding box center [670, 344] width 700 height 23
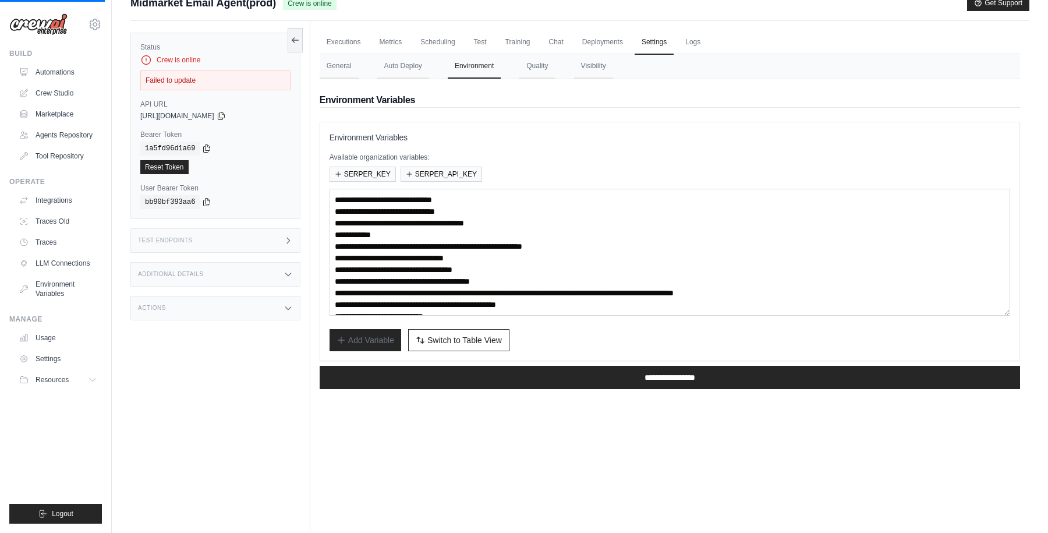
scroll to position [0, 0]
